Goal: Information Seeking & Learning: Learn about a topic

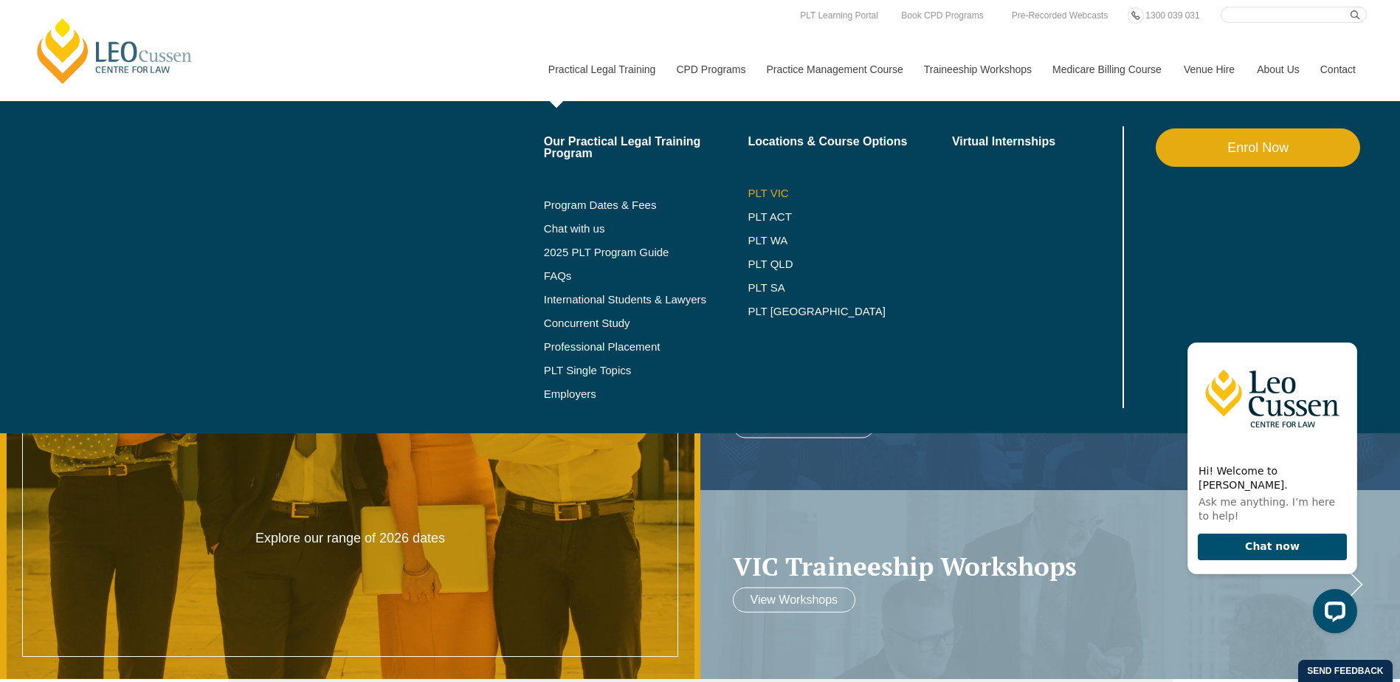
click at [771, 188] on link "PLT VIC" at bounding box center [849, 193] width 204 height 12
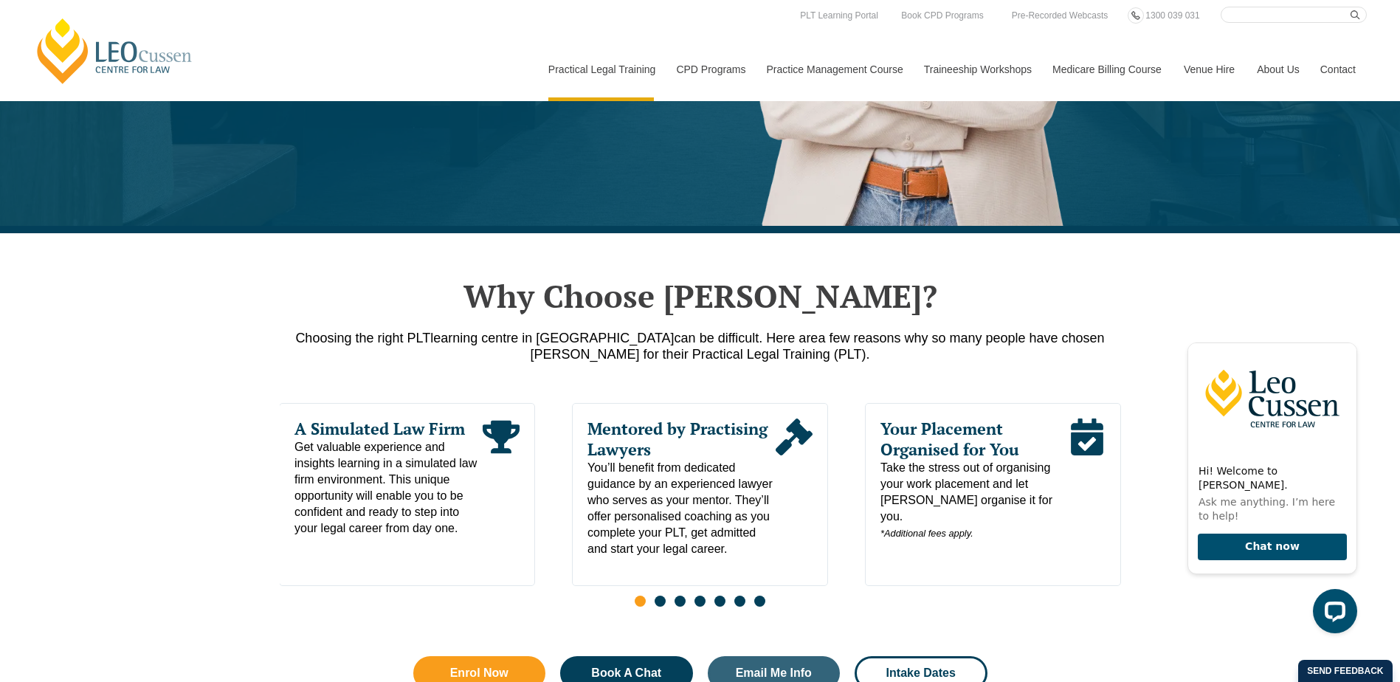
scroll to position [298, 0]
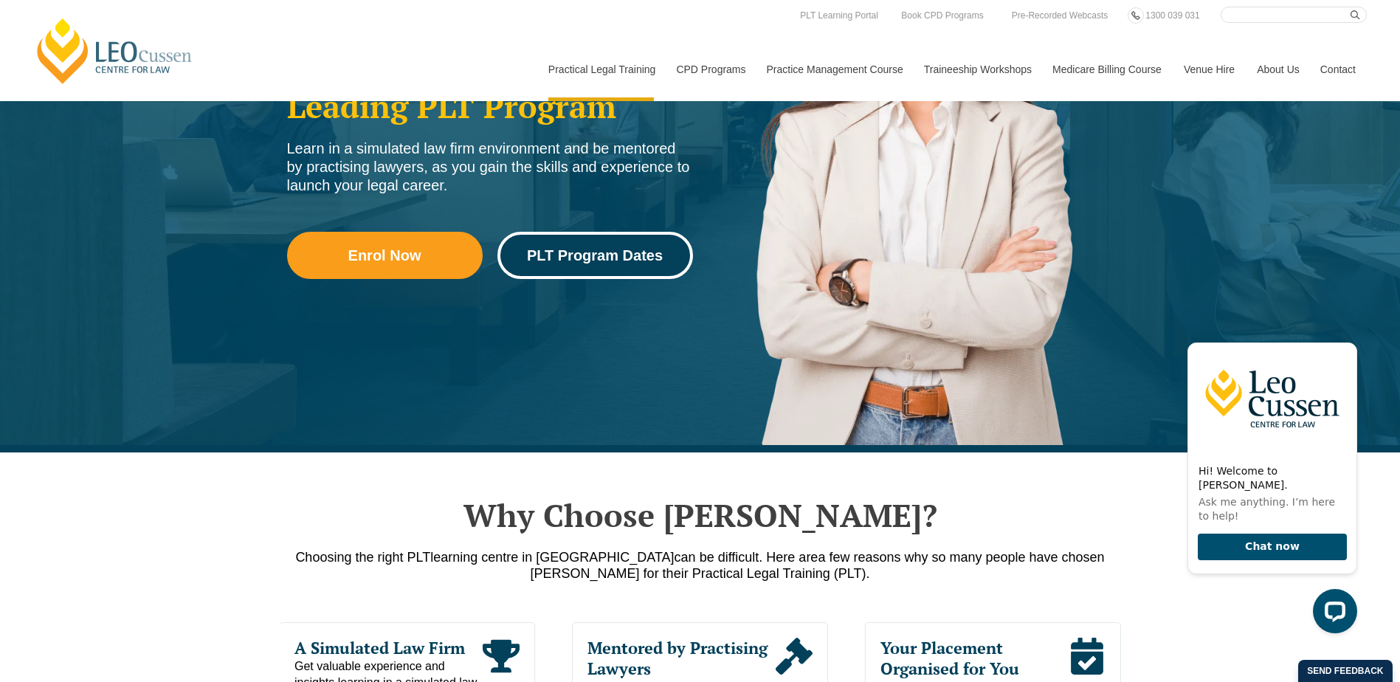
click at [611, 260] on span "PLT Program Dates" at bounding box center [595, 255] width 136 height 15
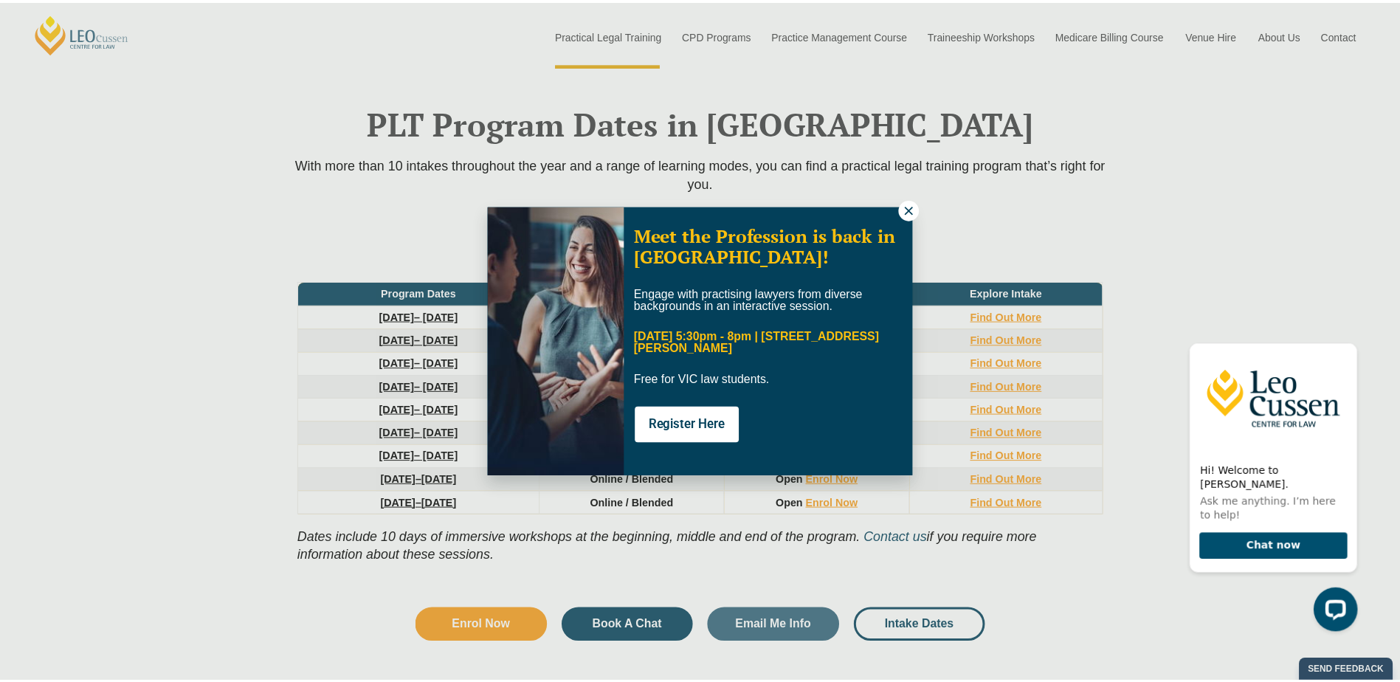
scroll to position [1926, 0]
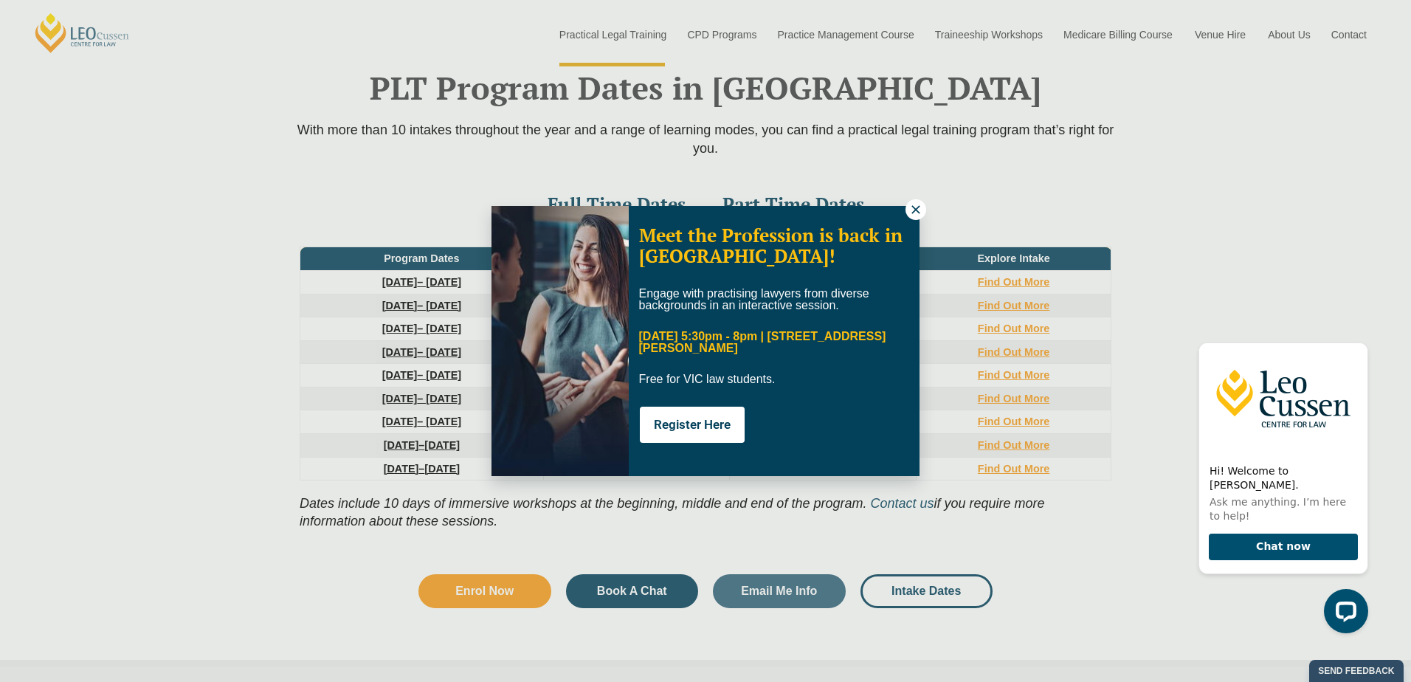
click at [916, 212] on icon at bounding box center [915, 209] width 13 height 13
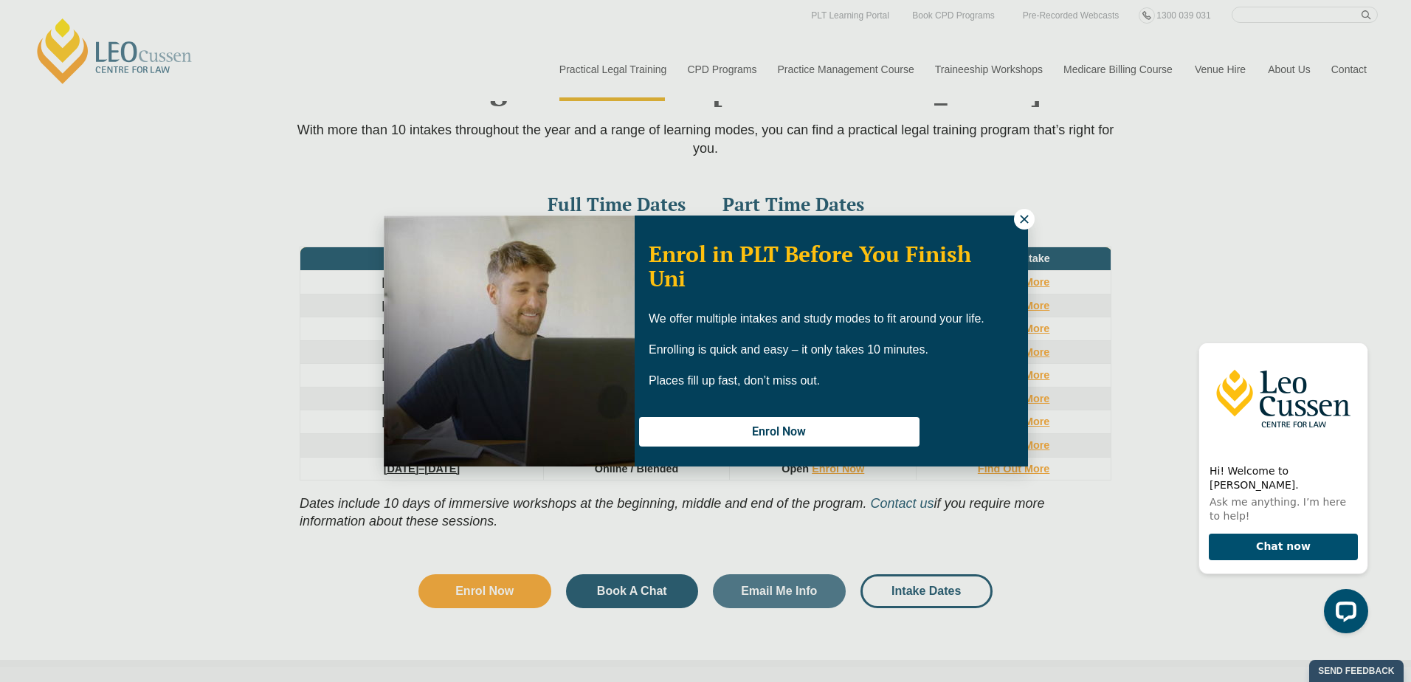
drag, startPoint x: 1017, startPoint y: 218, endPoint x: 667, endPoint y: 134, distance: 360.4
click at [1017, 218] on icon at bounding box center [1023, 218] width 13 height 13
